Goal: Information Seeking & Learning: Understand process/instructions

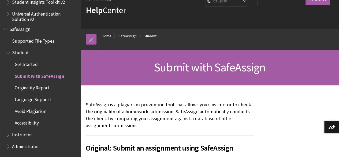
scroll to position [54, 0]
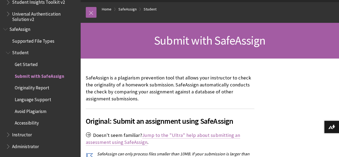
click at [181, 133] on link "Jump to the "Ultra" help about submitting an assessment using SafeAssign" at bounding box center [163, 138] width 154 height 13
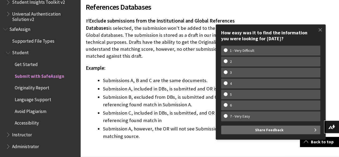
scroll to position [1227, 0]
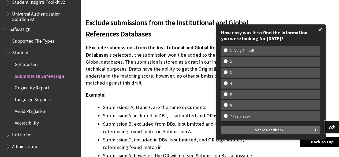
click at [319, 31] on span at bounding box center [320, 29] width 11 height 11
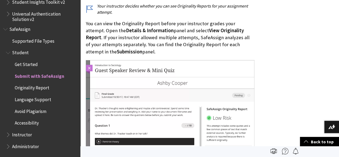
scroll to position [852, 0]
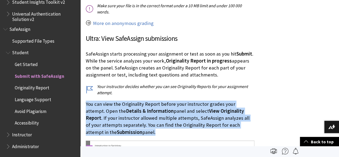
drag, startPoint x: 86, startPoint y: 76, endPoint x: 126, endPoint y: 102, distance: 48.1
click at [126, 102] on p "You can view the Originality Report before your instructor grades your attempt.…" at bounding box center [170, 118] width 169 height 35
drag, startPoint x: 128, startPoint y: 104, endPoint x: 86, endPoint y: 75, distance: 51.2
click at [86, 101] on p "You can view the Originality Report before your instructor grades your attempt.…" at bounding box center [170, 118] width 169 height 35
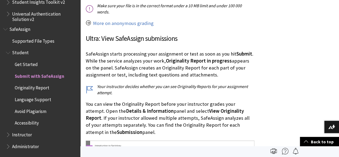
click at [31, 50] on span "Student" at bounding box center [41, 52] width 71 height 9
click at [26, 52] on span "Student" at bounding box center [20, 51] width 17 height 7
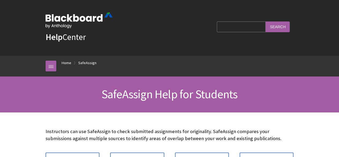
scroll to position [659, 0]
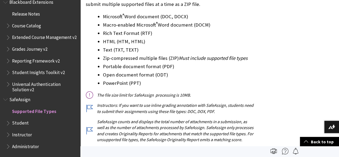
scroll to position [107, 0]
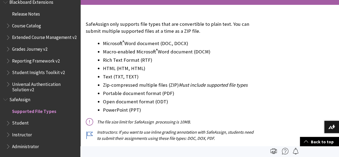
drag, startPoint x: 228, startPoint y: 25, endPoint x: 231, endPoint y: 32, distance: 8.3
click at [231, 32] on p "SafeAssign only supports file types that are convertible to plain text. You can…" at bounding box center [170, 28] width 169 height 14
drag, startPoint x: 209, startPoint y: 29, endPoint x: 87, endPoint y: 27, distance: 121.7
click at [87, 27] on p "SafeAssign only supports file types that are convertible to plain text. You can…" at bounding box center [170, 28] width 169 height 14
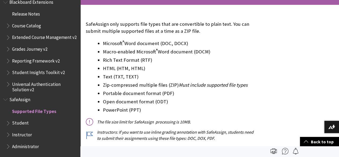
click at [87, 27] on p "SafeAssign only supports file types that are convertible to plain text. You can…" at bounding box center [170, 28] width 169 height 14
drag, startPoint x: 87, startPoint y: 25, endPoint x: 204, endPoint y: 32, distance: 117.9
click at [204, 32] on p "SafeAssign only supports file types that are convertible to plain text. You can…" at bounding box center [170, 28] width 169 height 14
drag, startPoint x: 206, startPoint y: 32, endPoint x: 83, endPoint y: 26, distance: 123.5
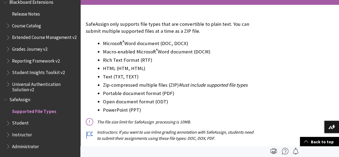
click at [83, 26] on div "SafeAssign only supports file types that are convertible to plain text. You can…" at bounding box center [169, 95] width 179 height 180
